Goal: Information Seeking & Learning: Learn about a topic

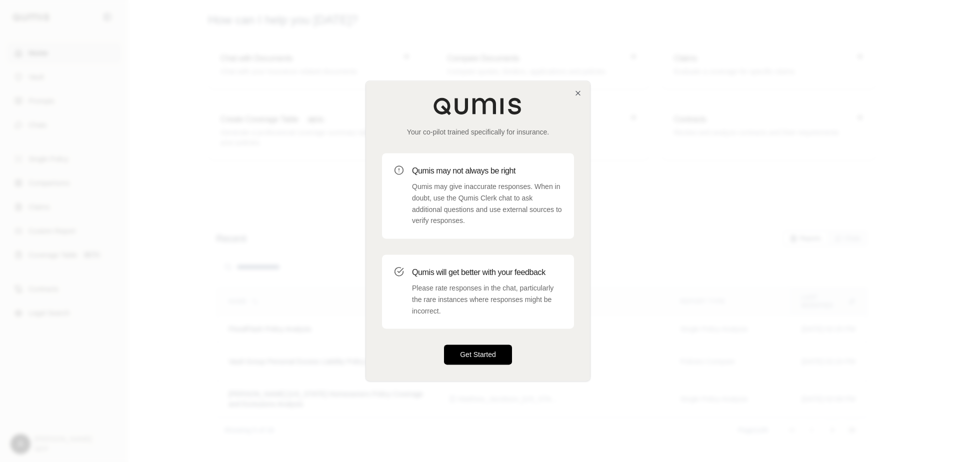
click at [447, 359] on button "Get Started" at bounding box center [478, 355] width 68 height 20
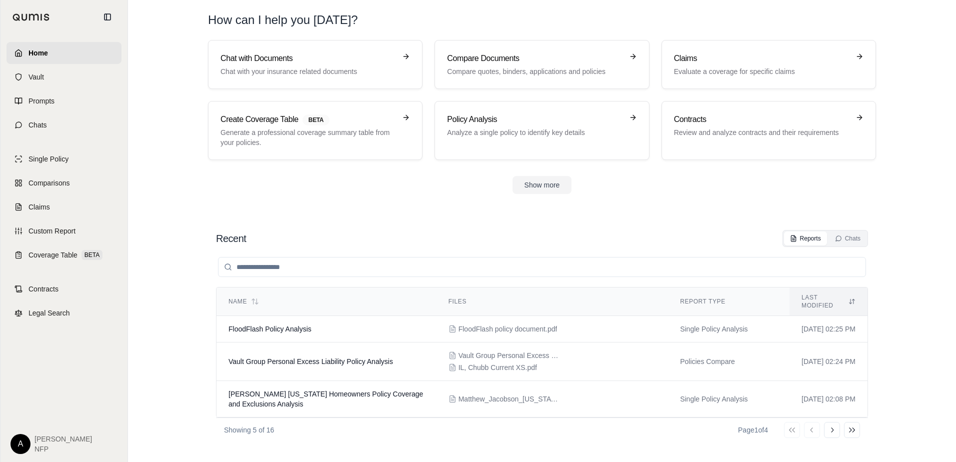
click at [901, 201] on section "Chat with Documents Chat with your insurance related documents Compare Document…" at bounding box center [542, 125] width 820 height 170
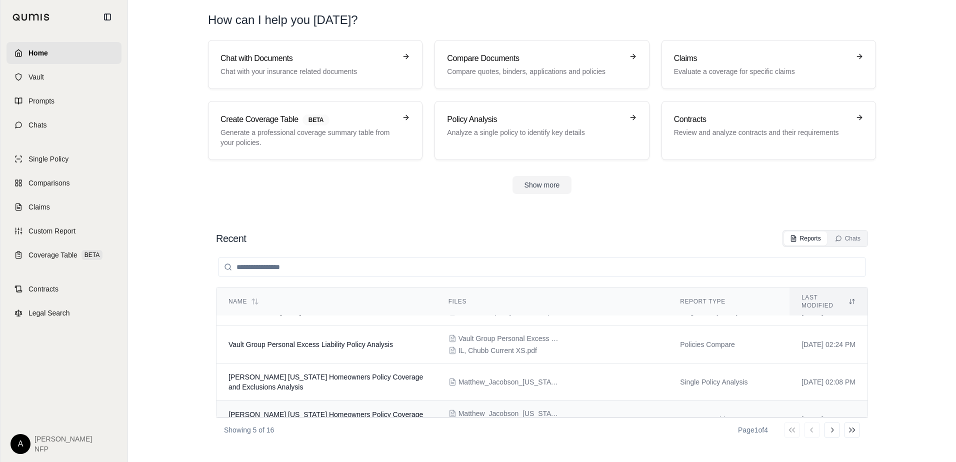
scroll to position [67, 0]
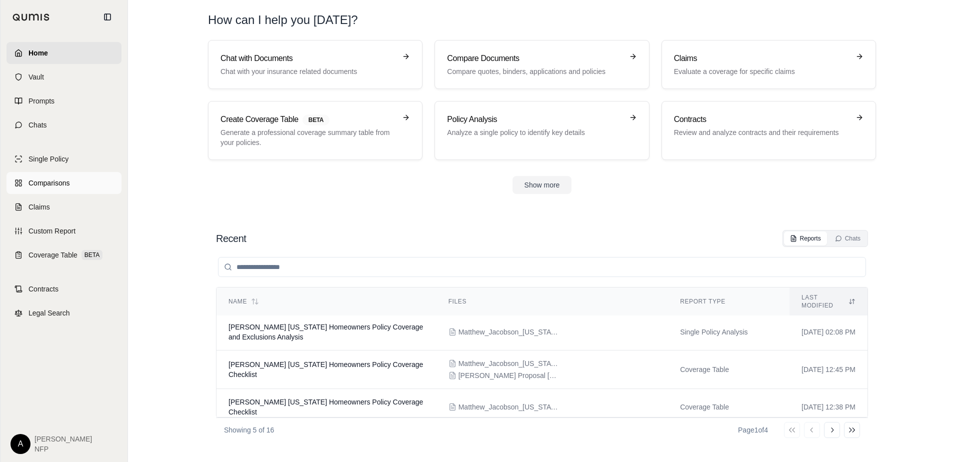
click at [51, 179] on span "Comparisons" at bounding box center [49, 183] width 41 height 10
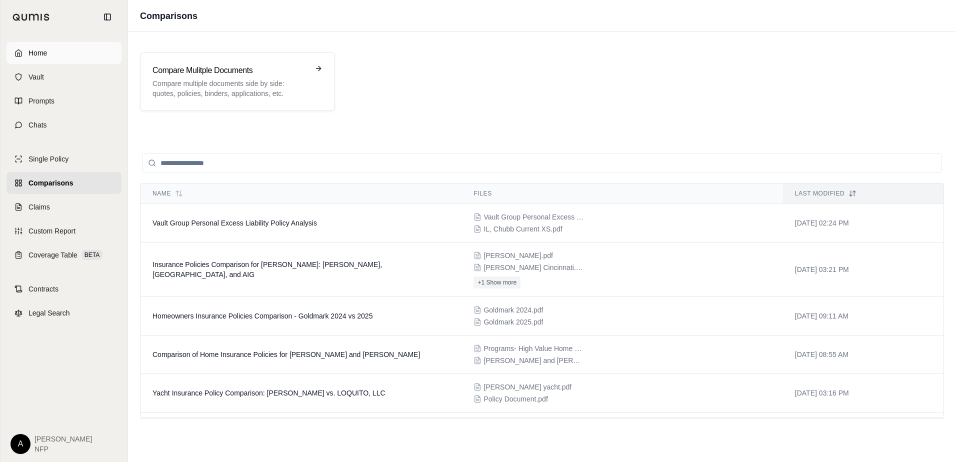
click at [29, 55] on span "Home" at bounding box center [38, 53] width 19 height 10
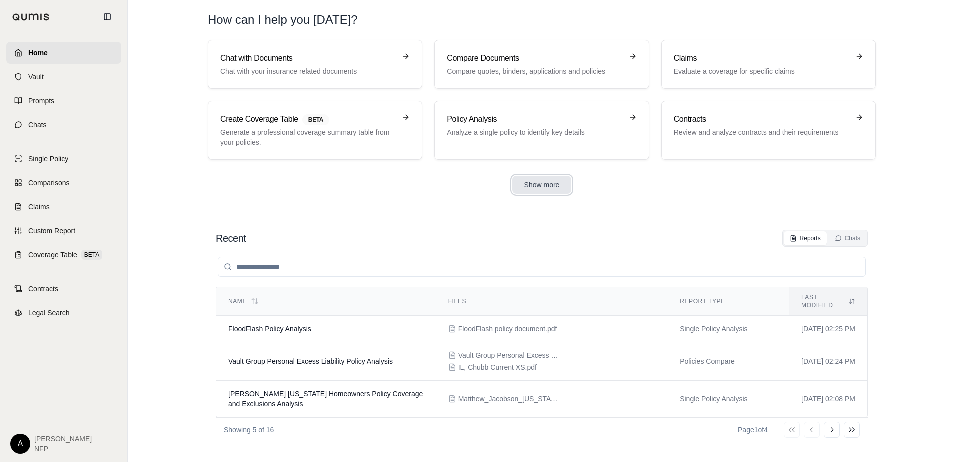
click at [543, 187] on button "Show more" at bounding box center [543, 185] width 60 height 18
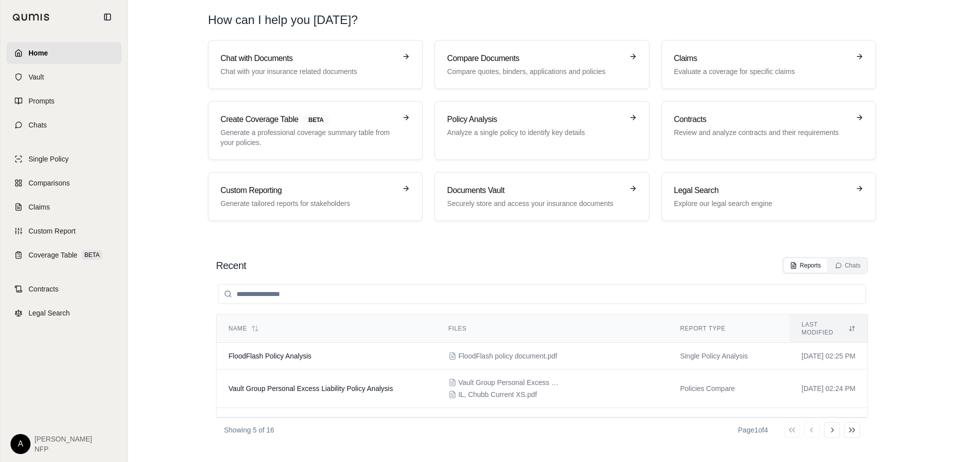
click at [572, 269] on div "Recent Reports Chats" at bounding box center [542, 265] width 652 height 17
click at [894, 181] on section "Chat with Documents Chat with your insurance related documents Compare Document…" at bounding box center [542, 138] width 820 height 197
click at [41, 107] on link "Prompts" at bounding box center [64, 101] width 115 height 22
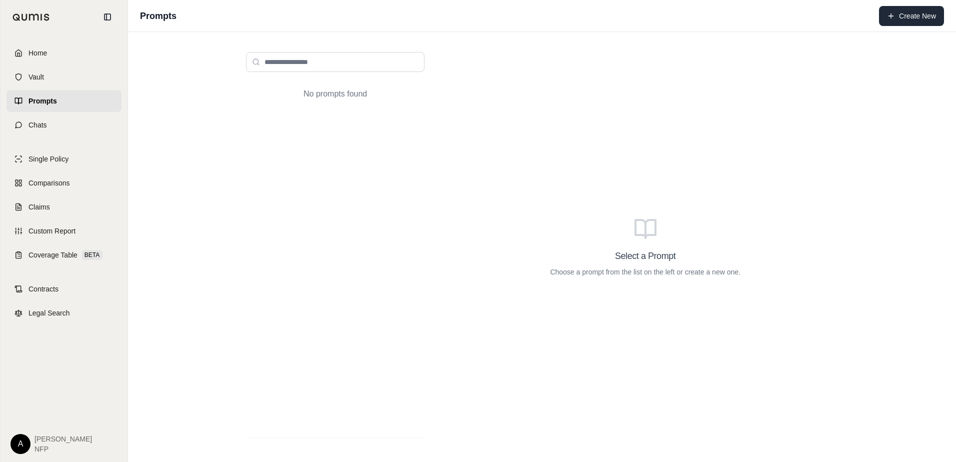
click at [903, 11] on button "Create New" at bounding box center [911, 16] width 65 height 20
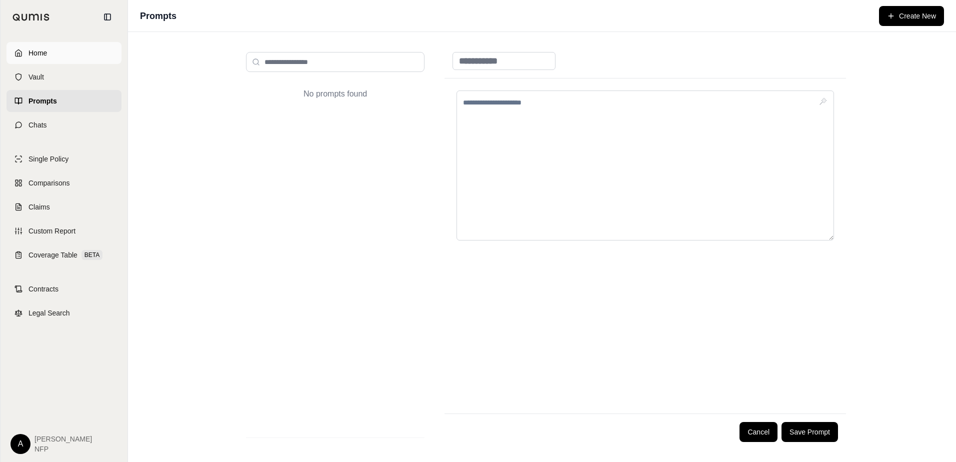
click at [54, 57] on link "Home" at bounding box center [64, 53] width 115 height 22
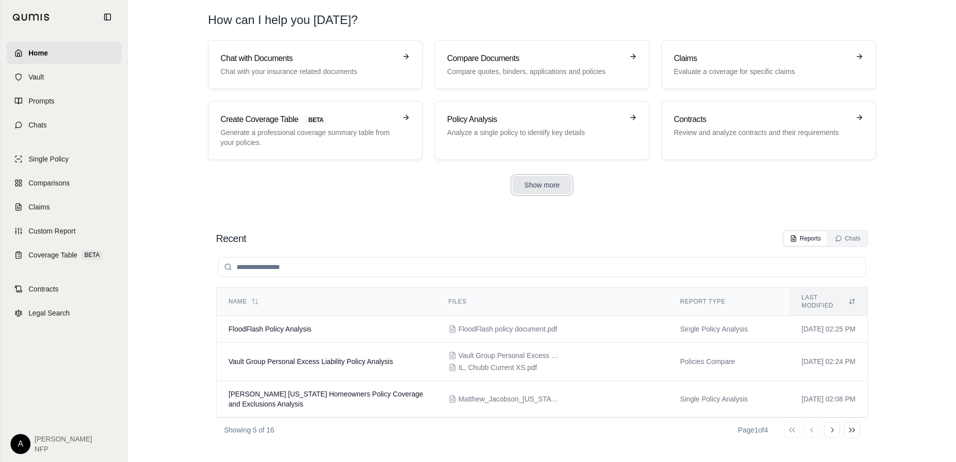
click at [526, 188] on button "Show more" at bounding box center [543, 185] width 60 height 18
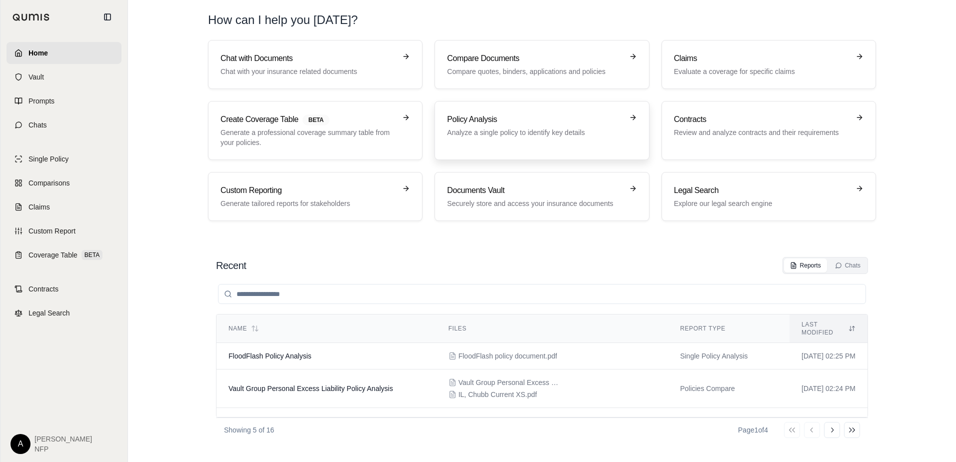
click at [513, 133] on p "Analyze a single policy to identify key details" at bounding box center [535, 133] width 176 height 10
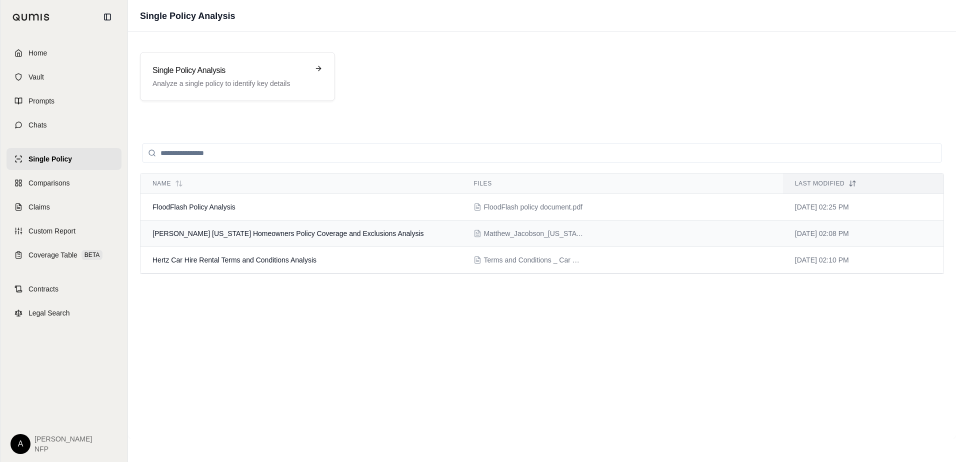
click at [343, 232] on span "[PERSON_NAME] [US_STATE] Homeowners Policy Coverage and Exclusions Analysis" at bounding box center [289, 234] width 272 height 8
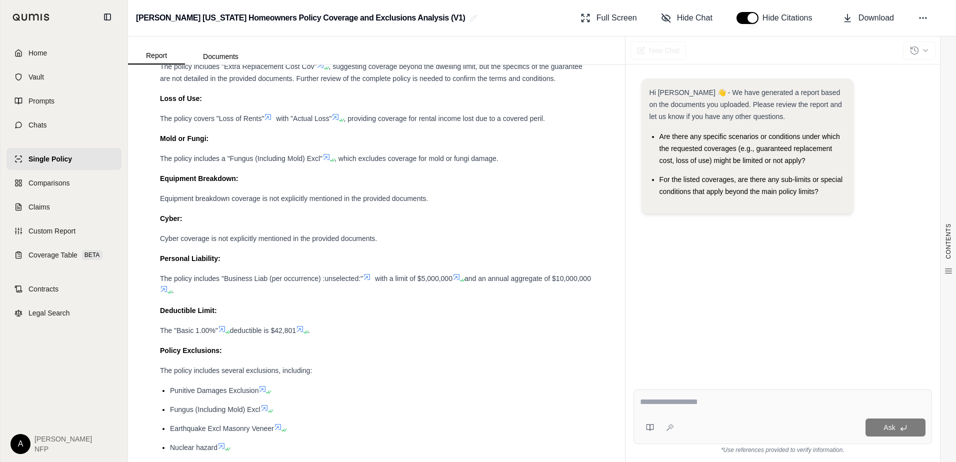
scroll to position [250, 0]
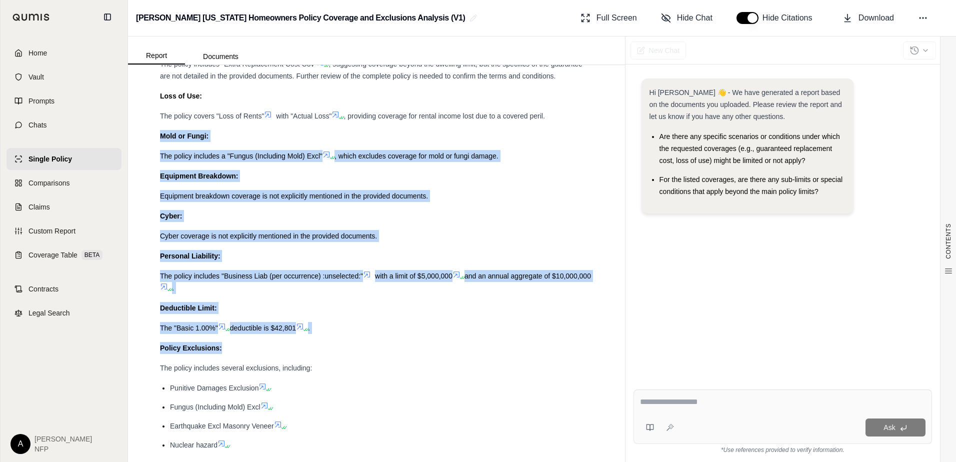
drag, startPoint x: 325, startPoint y: 339, endPoint x: 131, endPoint y: 128, distance: 286.3
click at [131, 128] on div "CONTENTS Table of Contents 1. Executive Summary 1. Coverage Analysis 2. Core Co…" at bounding box center [376, 263] width 497 height 397
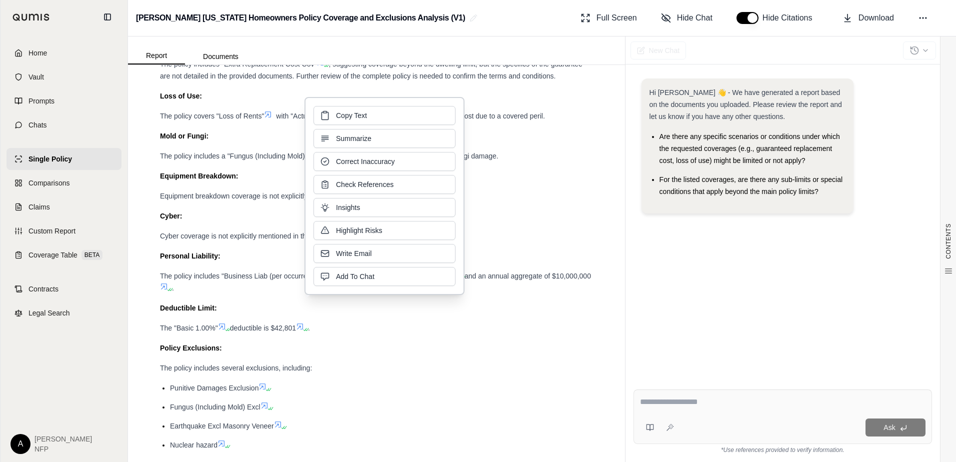
click at [640, 245] on div "Hi [PERSON_NAME] 👋 - We have generated a report based on the documents you uplo…" at bounding box center [783, 222] width 299 height 303
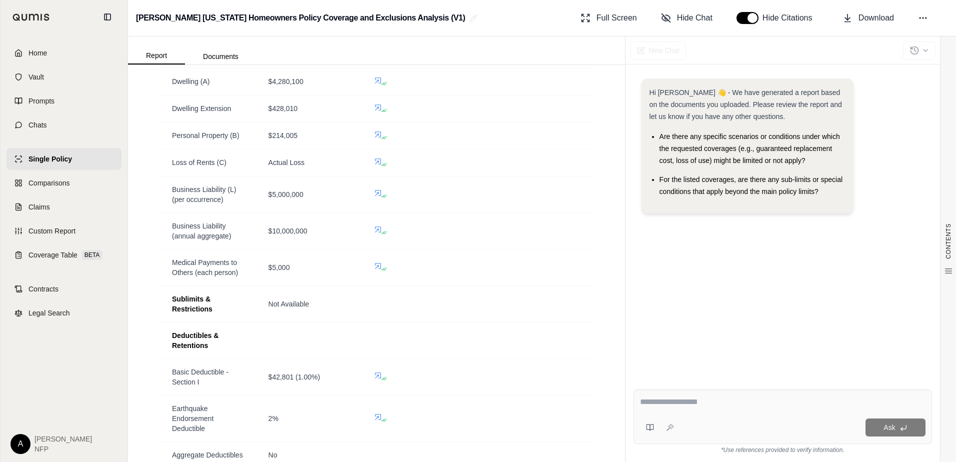
scroll to position [1368, 0]
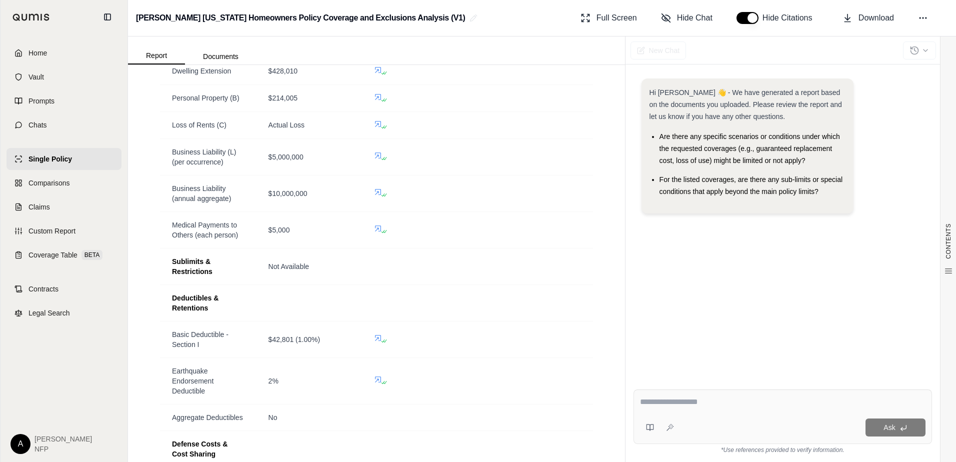
click at [699, 398] on textarea at bounding box center [783, 402] width 286 height 12
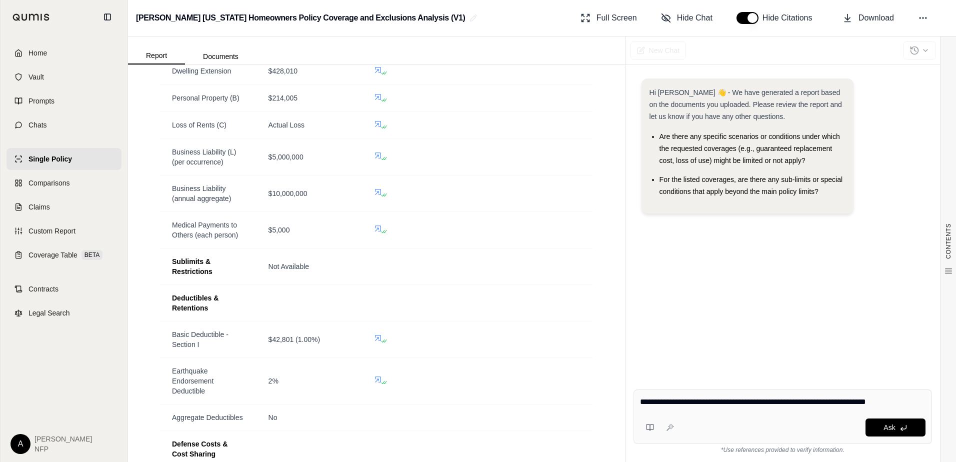
type textarea "**********"
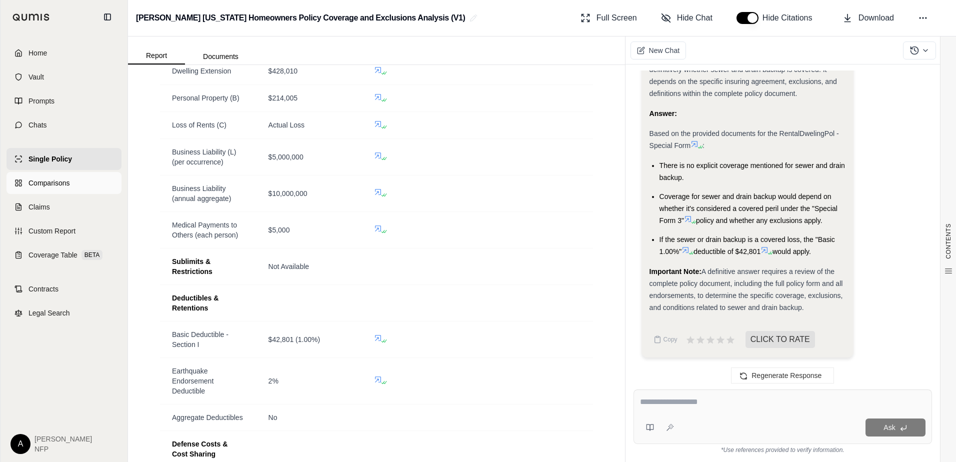
click at [52, 180] on span "Comparisons" at bounding box center [49, 183] width 41 height 10
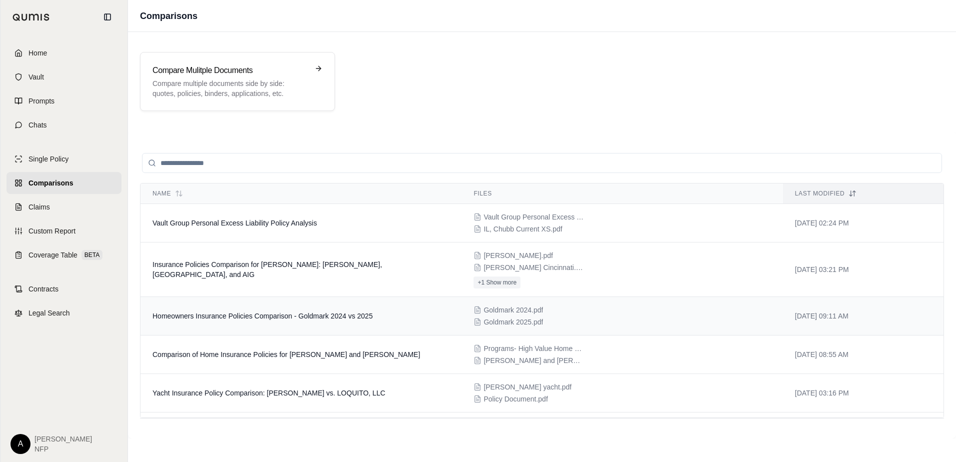
click at [325, 317] on span "Homeowners Insurance Policies Comparison - Goldmark 2024 vs 2025" at bounding box center [263, 316] width 220 height 8
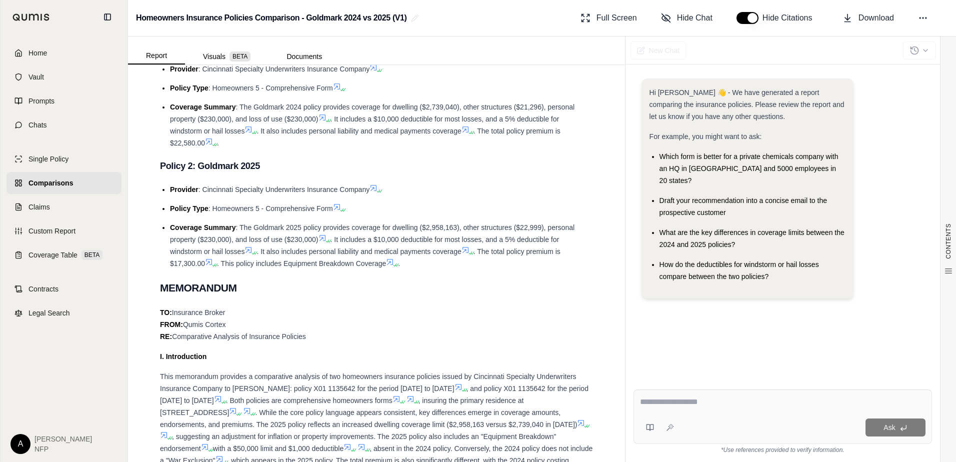
scroll to position [350, 0]
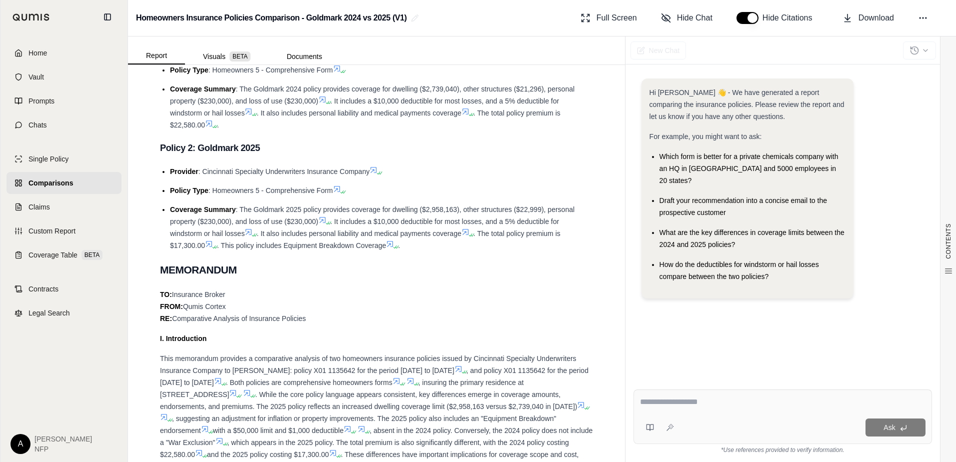
click at [686, 407] on textarea at bounding box center [783, 402] width 286 height 12
type textarea "**********"
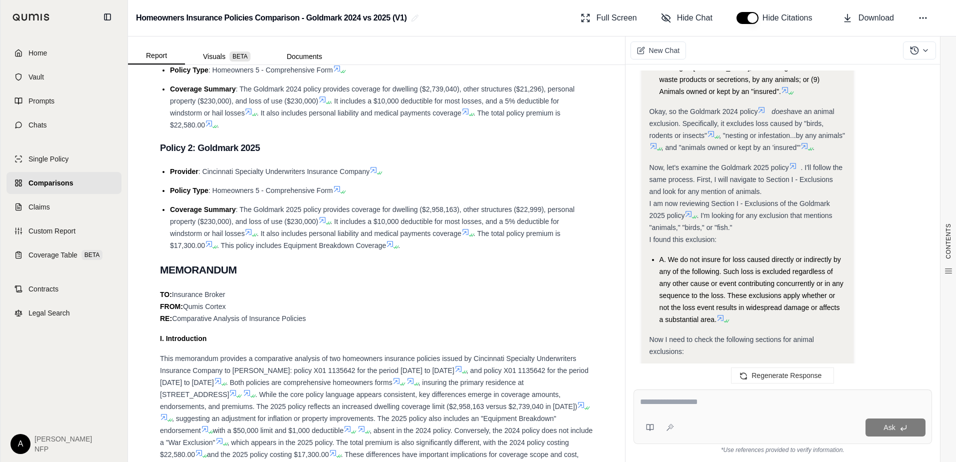
scroll to position [770, 0]
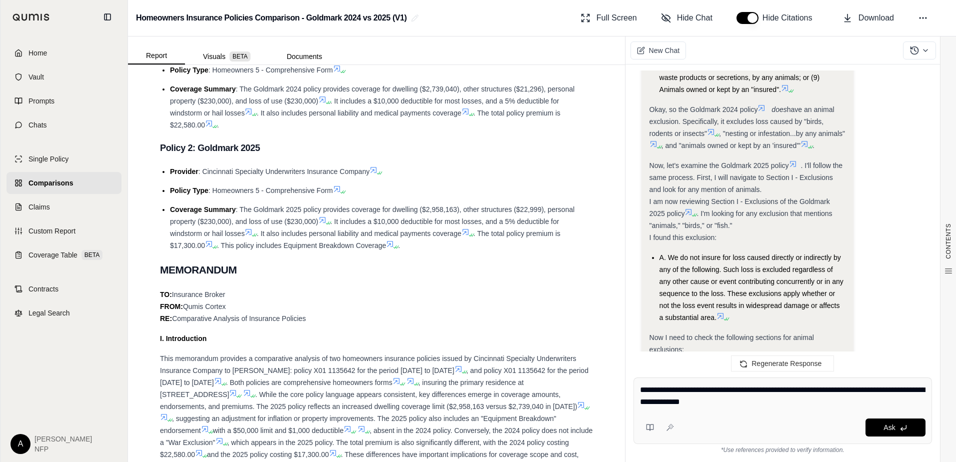
type textarea "**********"
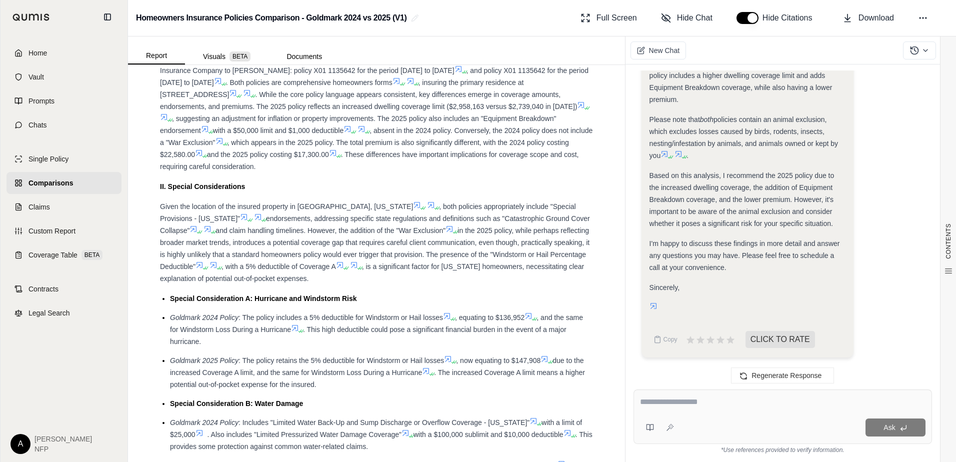
scroll to position [600, 0]
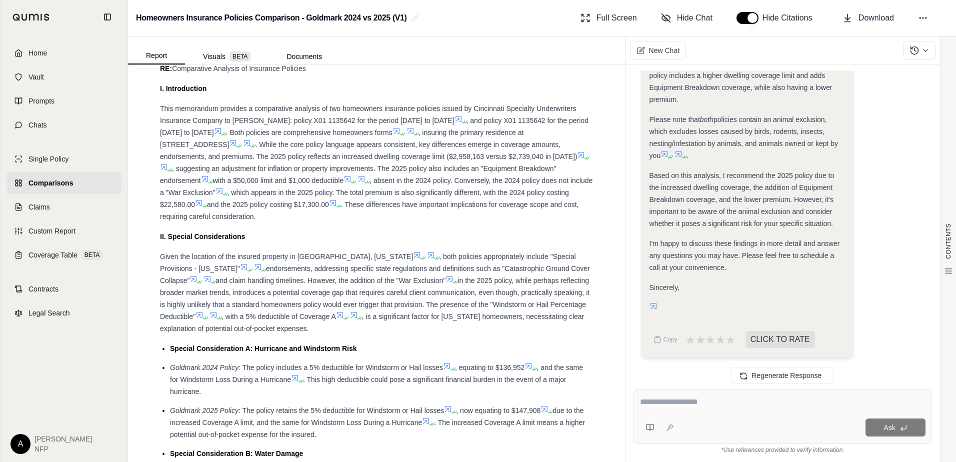
click at [42, 177] on link "Comparisons" at bounding box center [64, 183] width 115 height 22
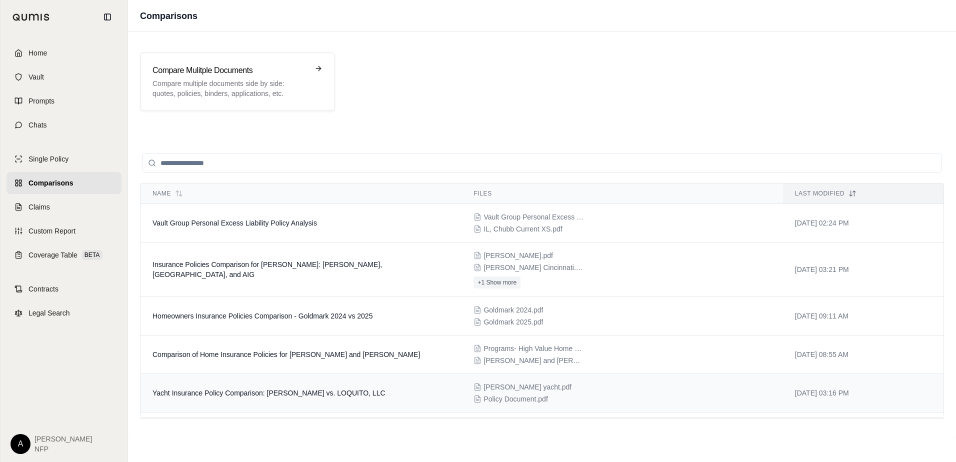
click at [276, 394] on span "Yacht Insurance Policy Comparison: [PERSON_NAME] vs. LOQUITO, LLC" at bounding box center [269, 393] width 233 height 8
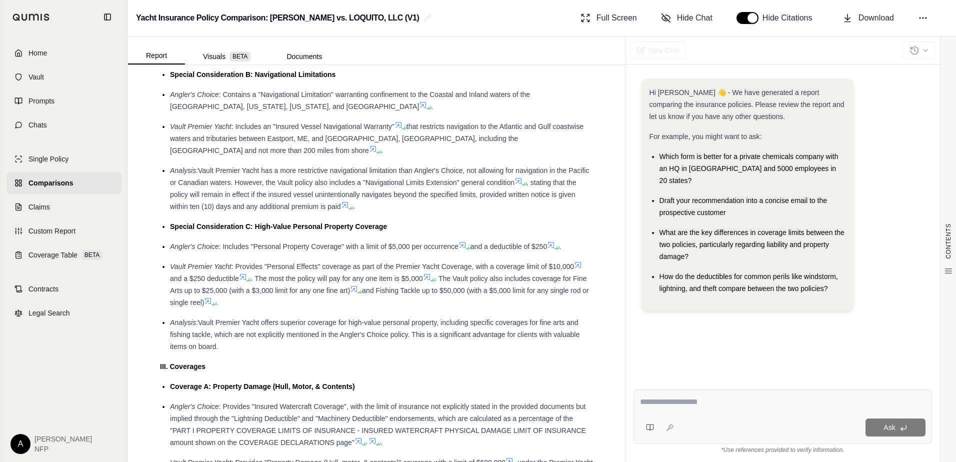
scroll to position [1200, 0]
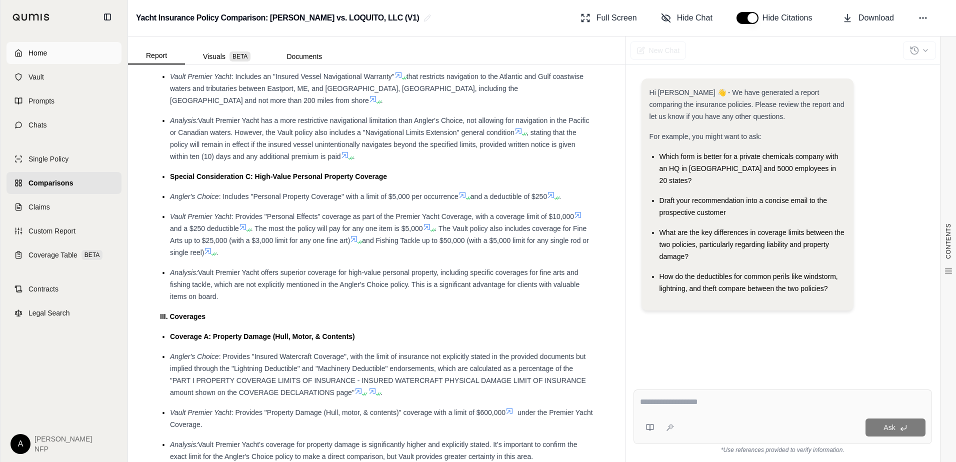
click at [40, 54] on span "Home" at bounding box center [38, 53] width 19 height 10
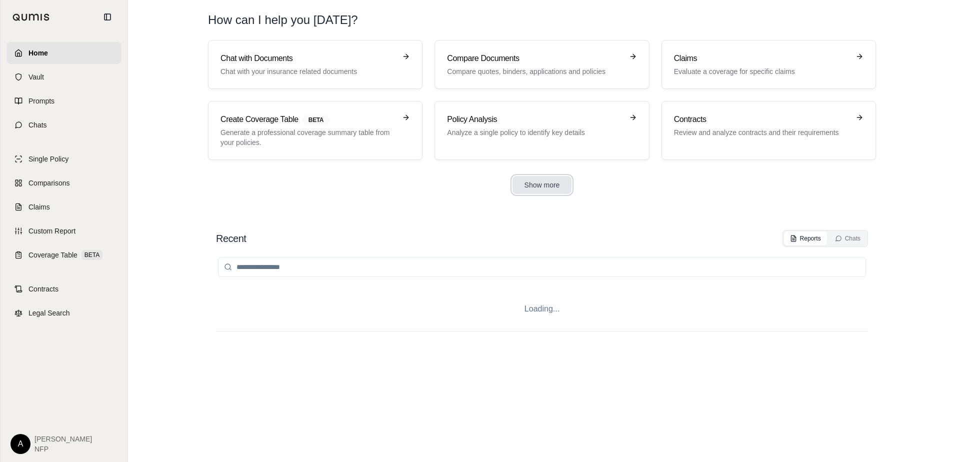
click at [564, 187] on button "Show more" at bounding box center [543, 185] width 60 height 18
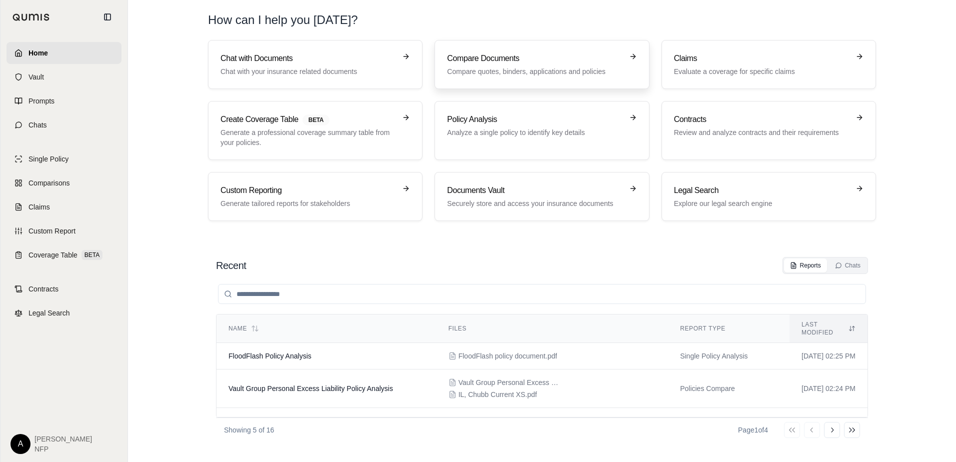
click at [534, 62] on h3 "Compare Documents" at bounding box center [535, 59] width 176 height 12
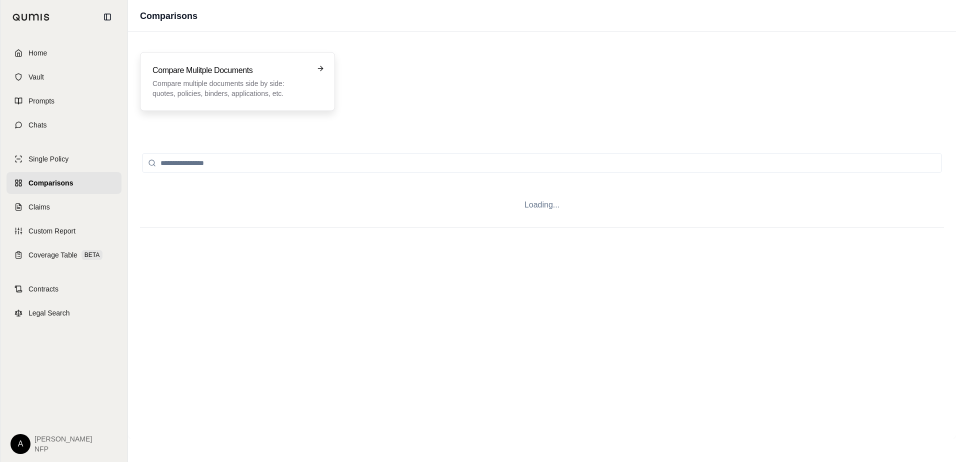
click at [217, 68] on h3 "Compare Mulitple Documents" at bounding box center [231, 71] width 156 height 12
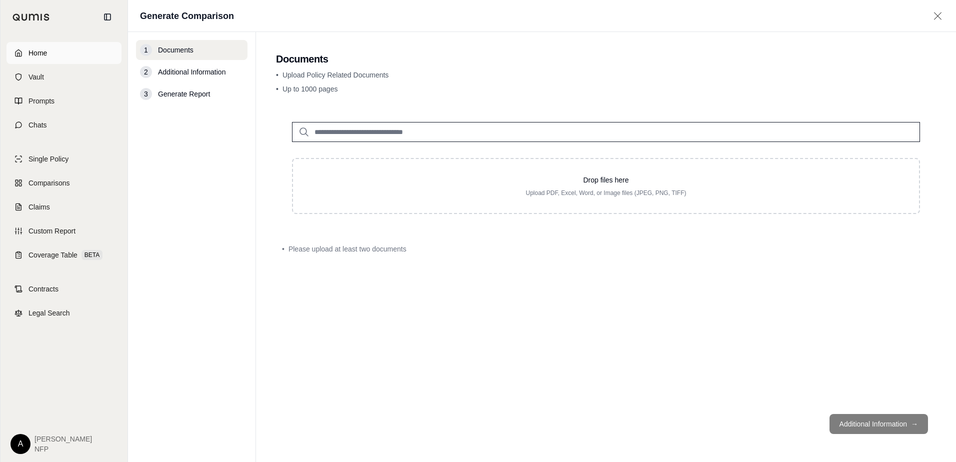
click at [58, 56] on link "Home" at bounding box center [64, 53] width 115 height 22
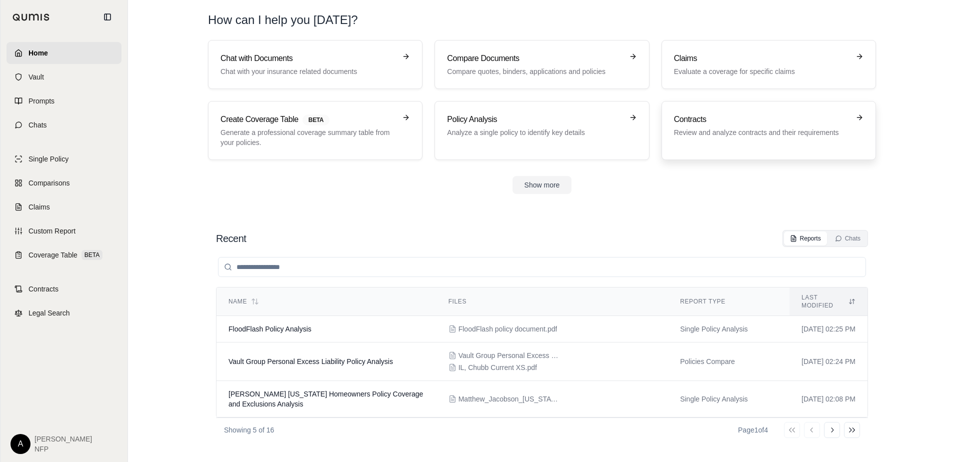
click at [754, 124] on h3 "Contracts" at bounding box center [762, 120] width 176 height 12
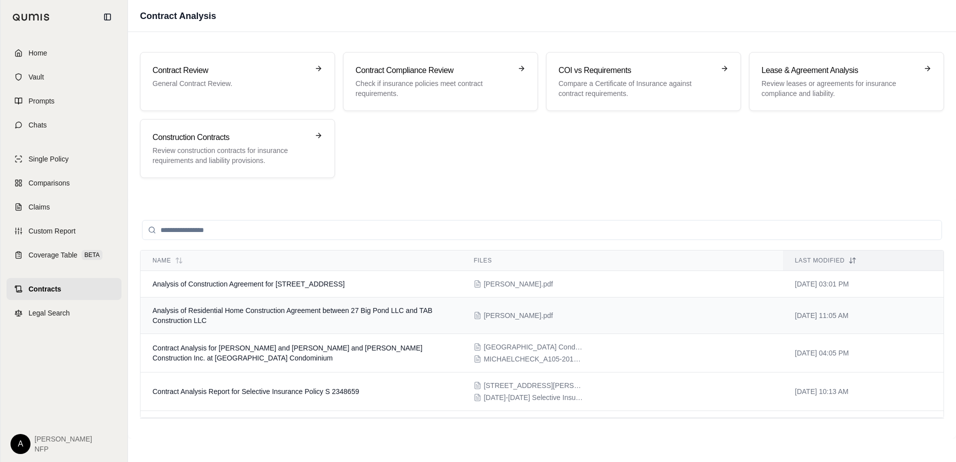
click at [319, 316] on td "Analysis of Residential Home Construction Agreement between 27 Big Pond LLC and…" at bounding box center [301, 316] width 321 height 37
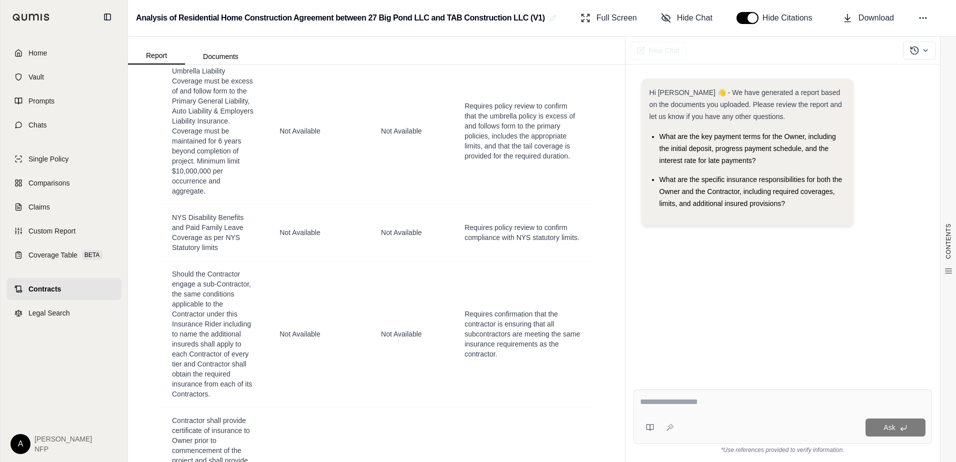
scroll to position [1742, 0]
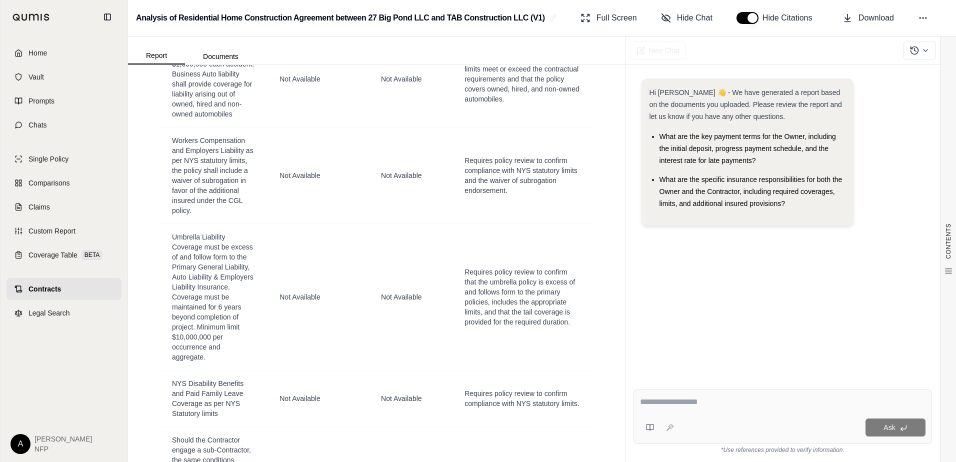
click at [61, 287] on span "Contracts" at bounding box center [45, 289] width 33 height 10
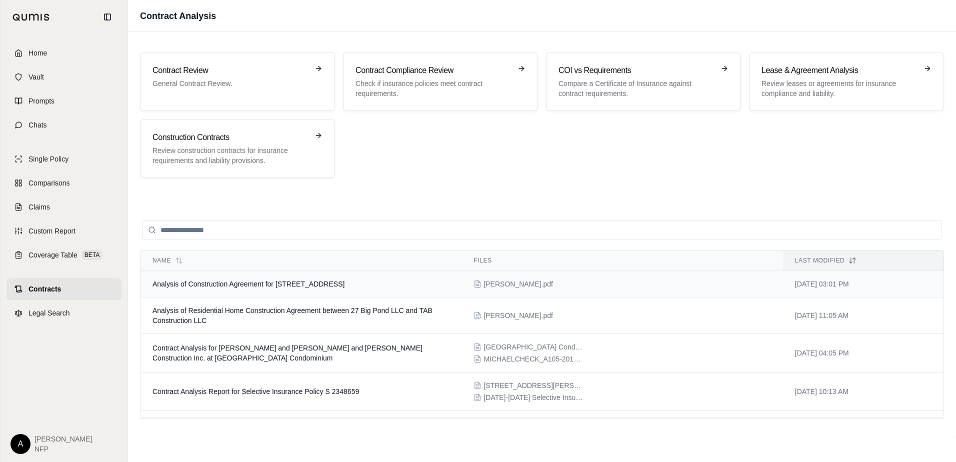
click at [260, 284] on span "Analysis of Construction Agreement for [STREET_ADDRESS]" at bounding box center [249, 284] width 192 height 8
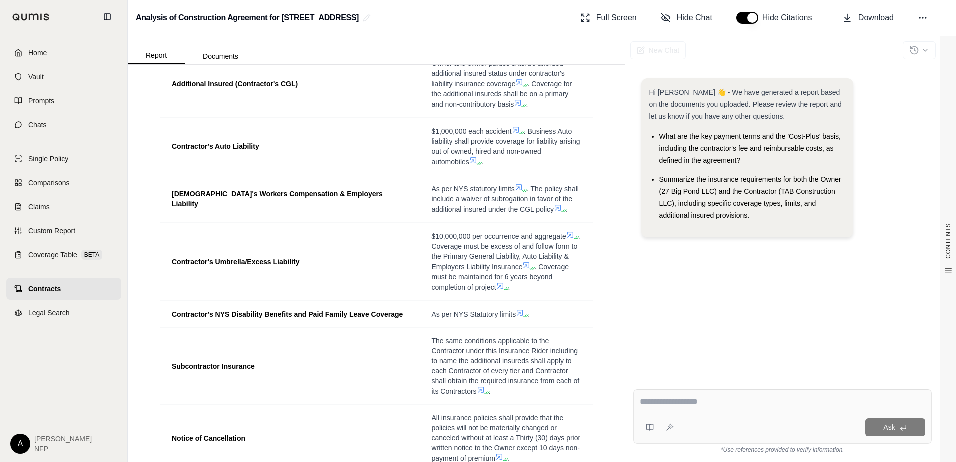
scroll to position [700, 0]
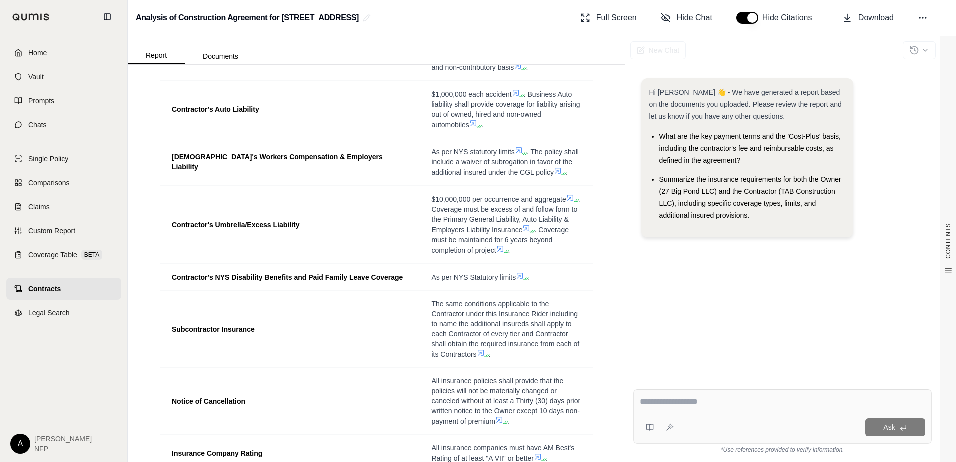
click at [733, 403] on textarea at bounding box center [783, 402] width 286 height 12
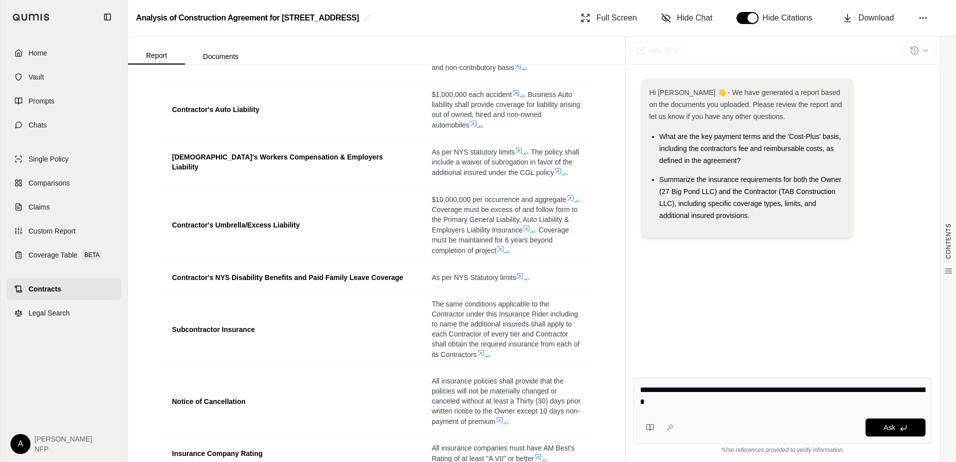
type textarea "**********"
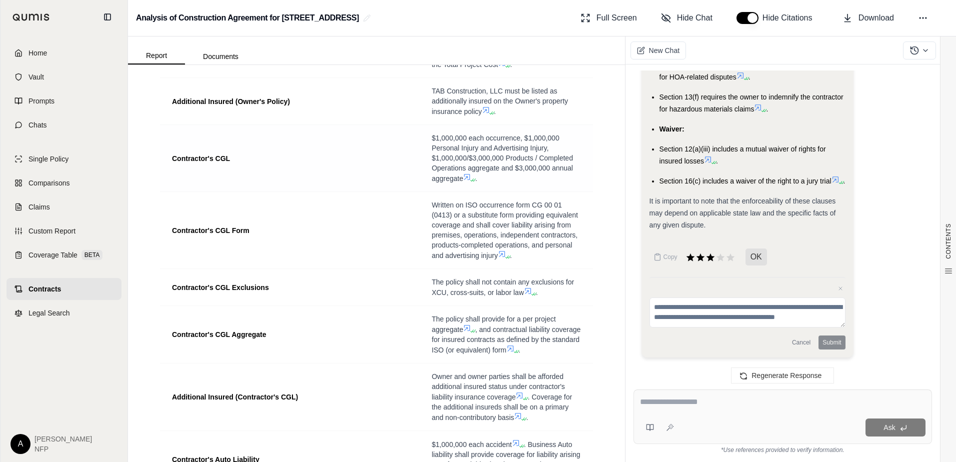
scroll to position [250, 0]
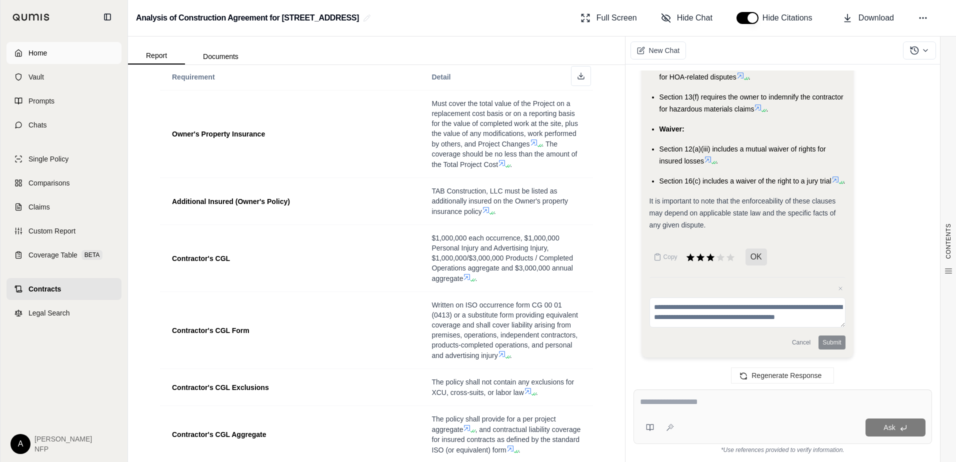
click at [41, 53] on span "Home" at bounding box center [38, 53] width 19 height 10
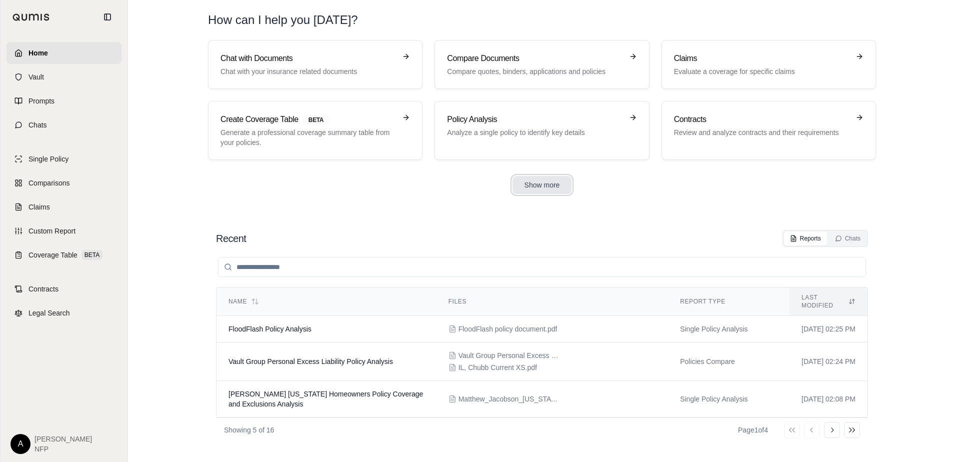
click at [544, 189] on button "Show more" at bounding box center [543, 185] width 60 height 18
